Goal: Information Seeking & Learning: Learn about a topic

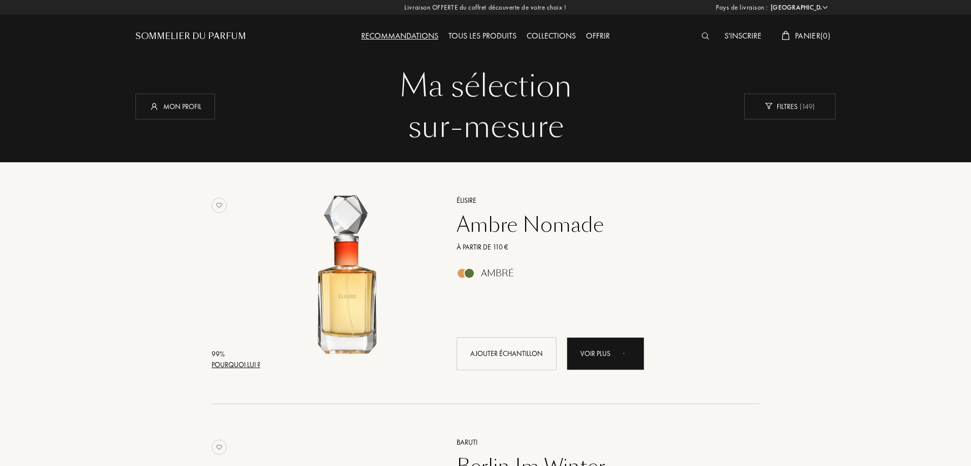
select select "FR"
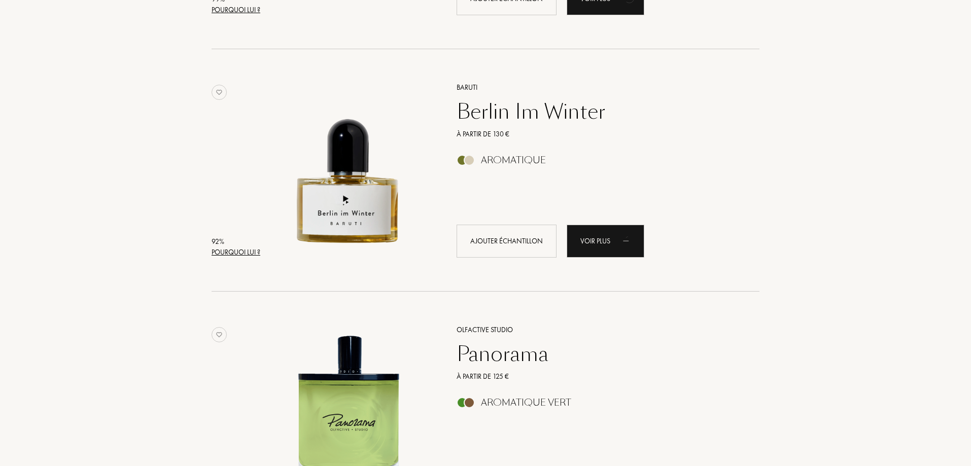
scroll to position [254, 0]
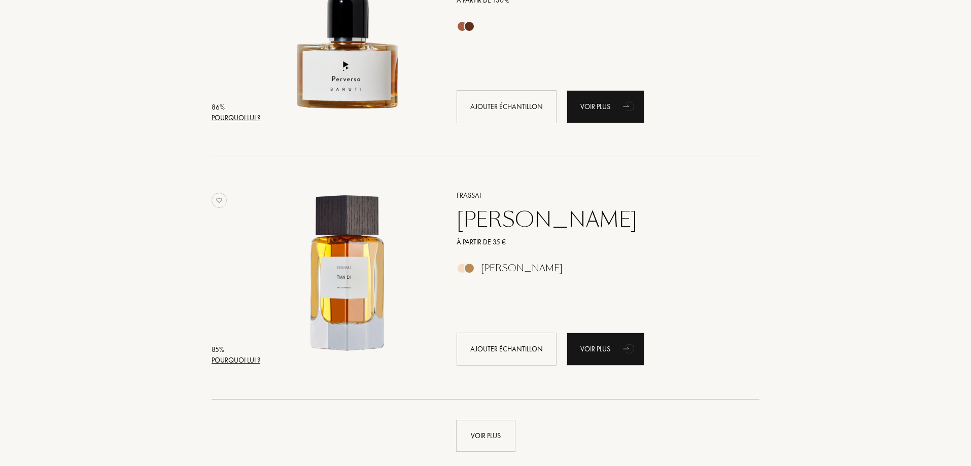
scroll to position [2182, 0]
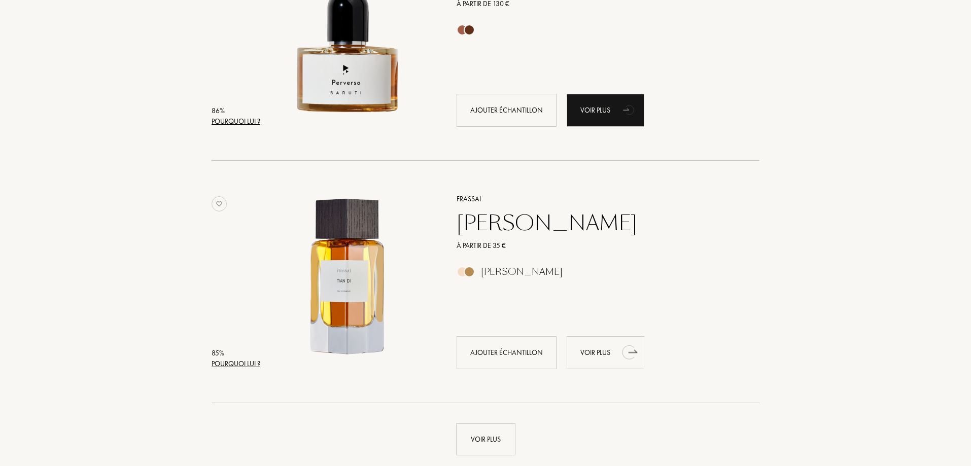
click at [598, 351] on div "Voir plus" at bounding box center [606, 352] width 78 height 33
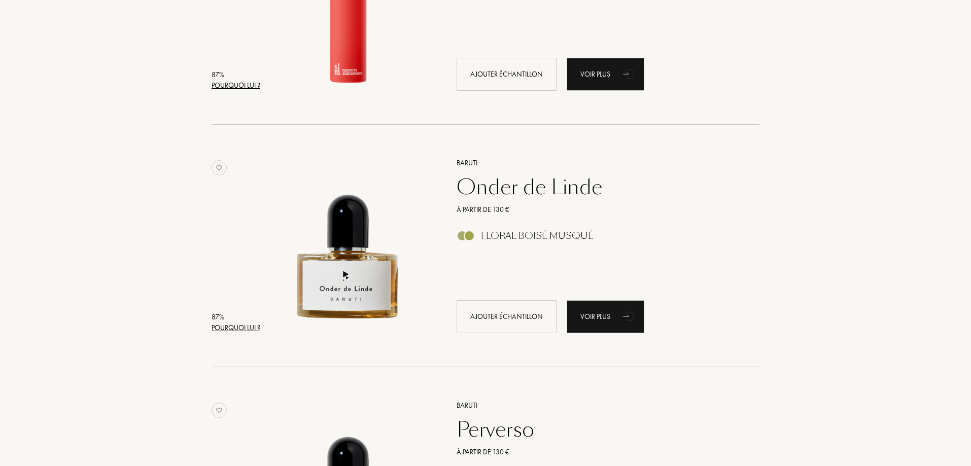
scroll to position [1725, 0]
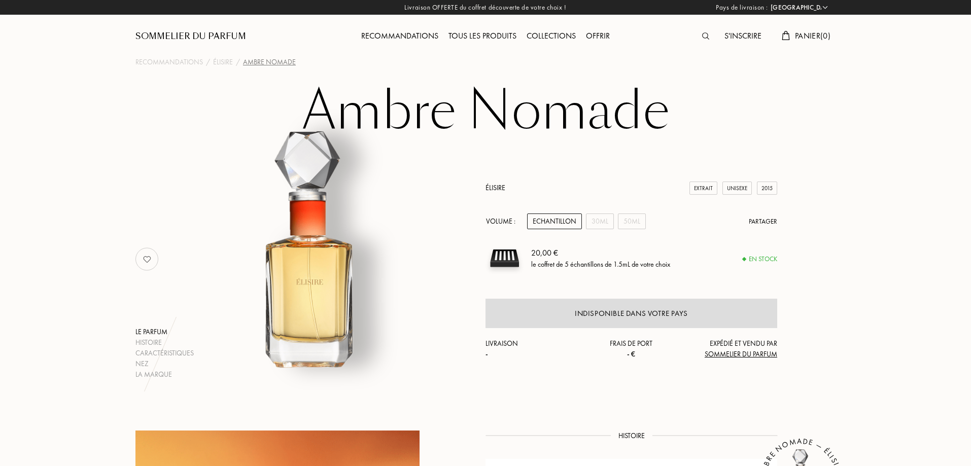
select select "FR"
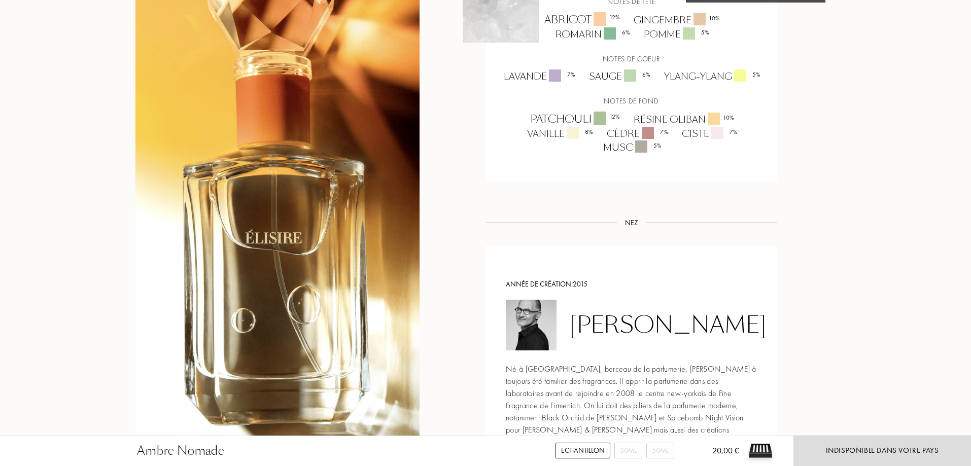
scroll to position [812, 0]
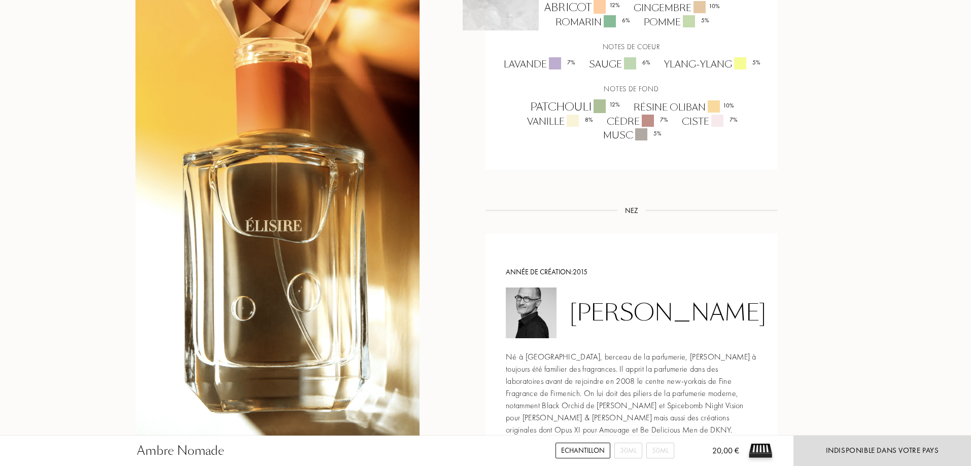
click at [912, 262] on div "Ambre Nomade Echantillon 30mL 50mL 20,00 € Indisponible dans votre pays Recomma…" at bounding box center [485, 59] width 971 height 1742
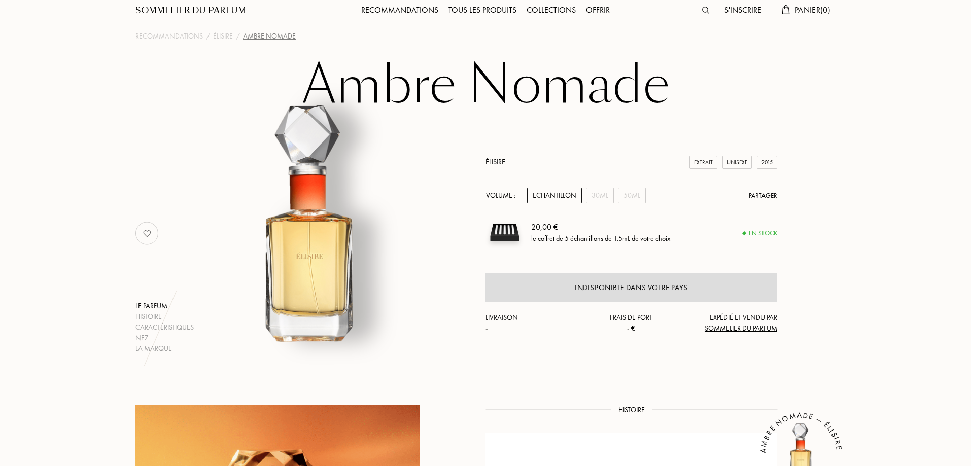
scroll to position [0, 0]
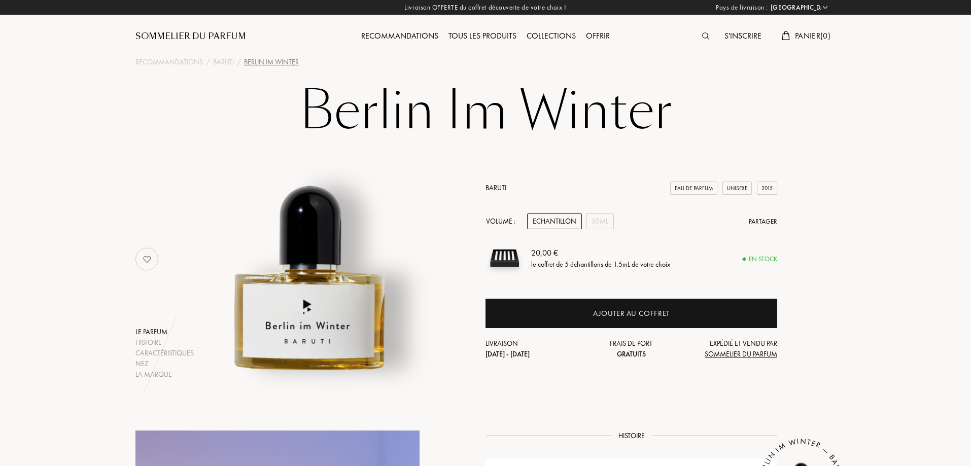
select select "FR"
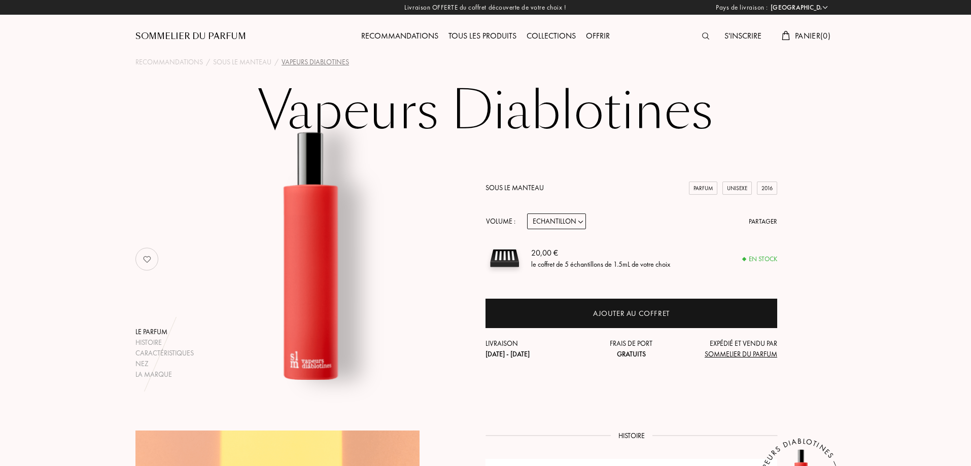
select select "FR"
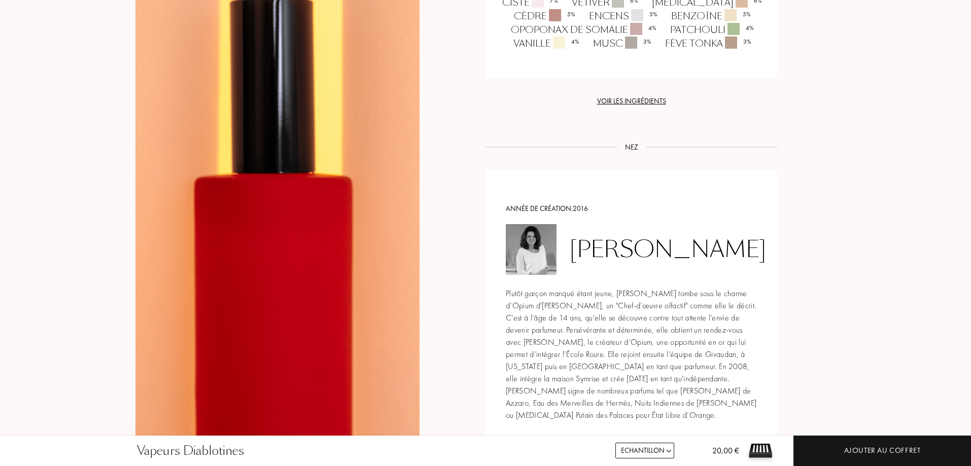
scroll to position [1116, 0]
